Goal: Task Accomplishment & Management: Use online tool/utility

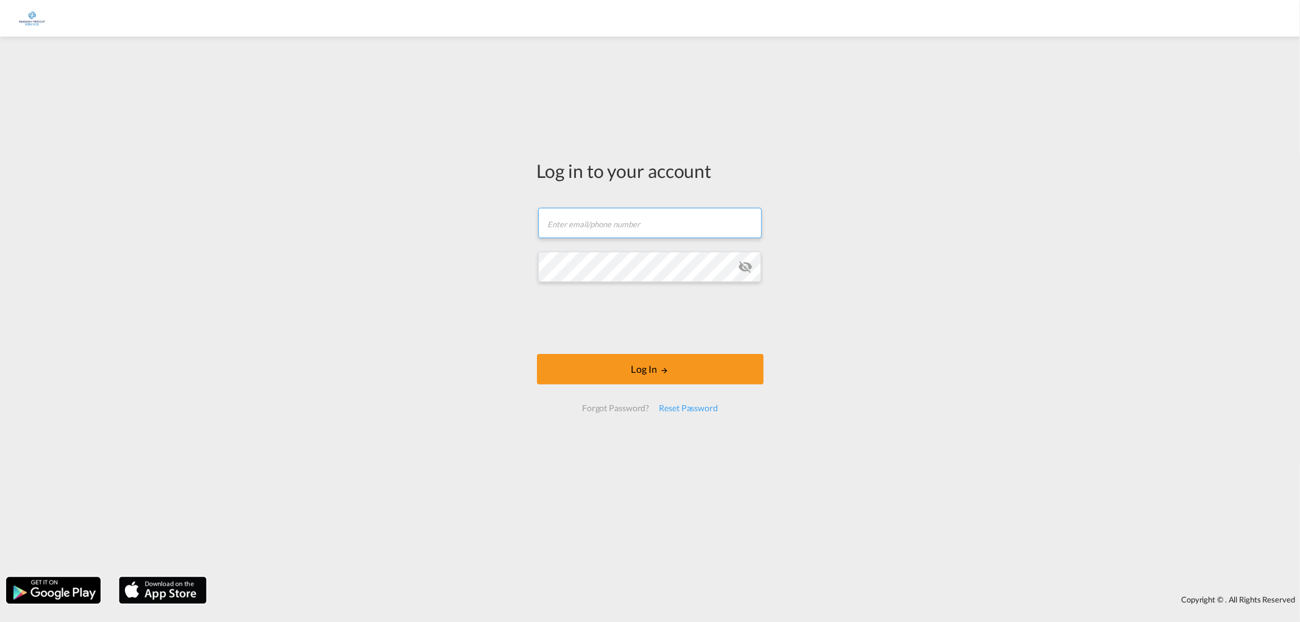
type input "[PERSON_NAME][EMAIL_ADDRESS][DOMAIN_NAME]"
click at [613, 346] on form "[PERSON_NAME][EMAIL_ADDRESS][DOMAIN_NAME] Email field is required Password fiel…" at bounding box center [650, 310] width 227 height 229
click at [646, 369] on button "Log In" at bounding box center [650, 369] width 227 height 30
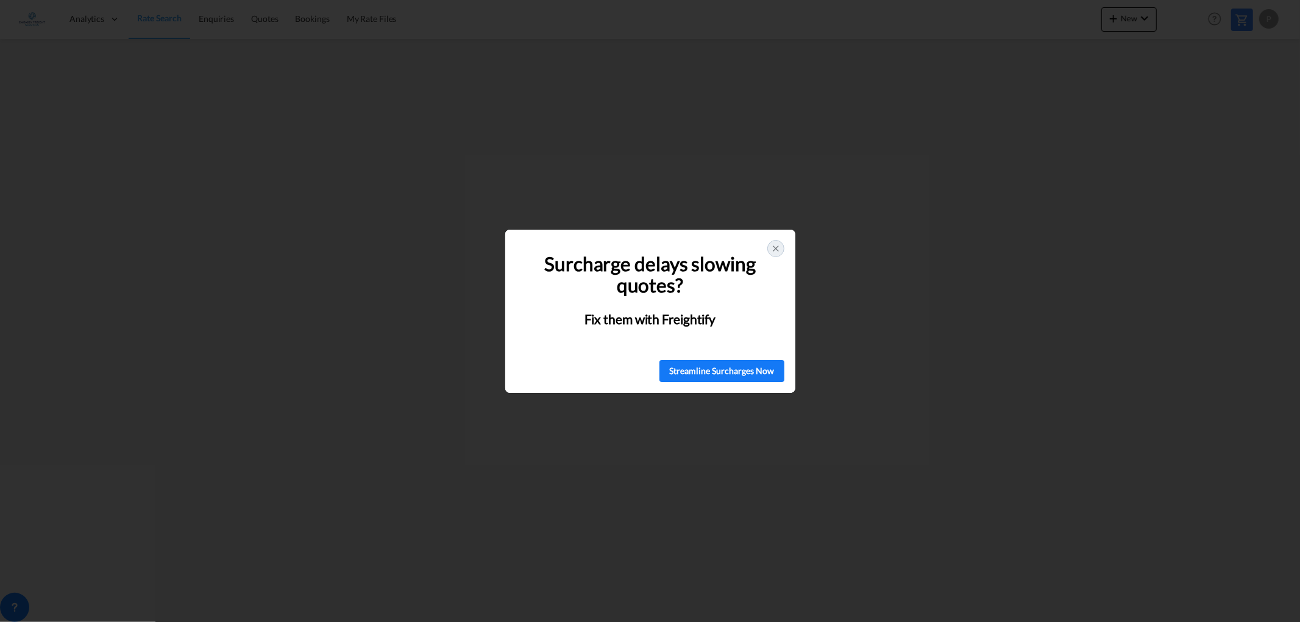
click at [776, 247] on icon at bounding box center [776, 249] width 10 height 10
